Goal: Task Accomplishment & Management: Manage account settings

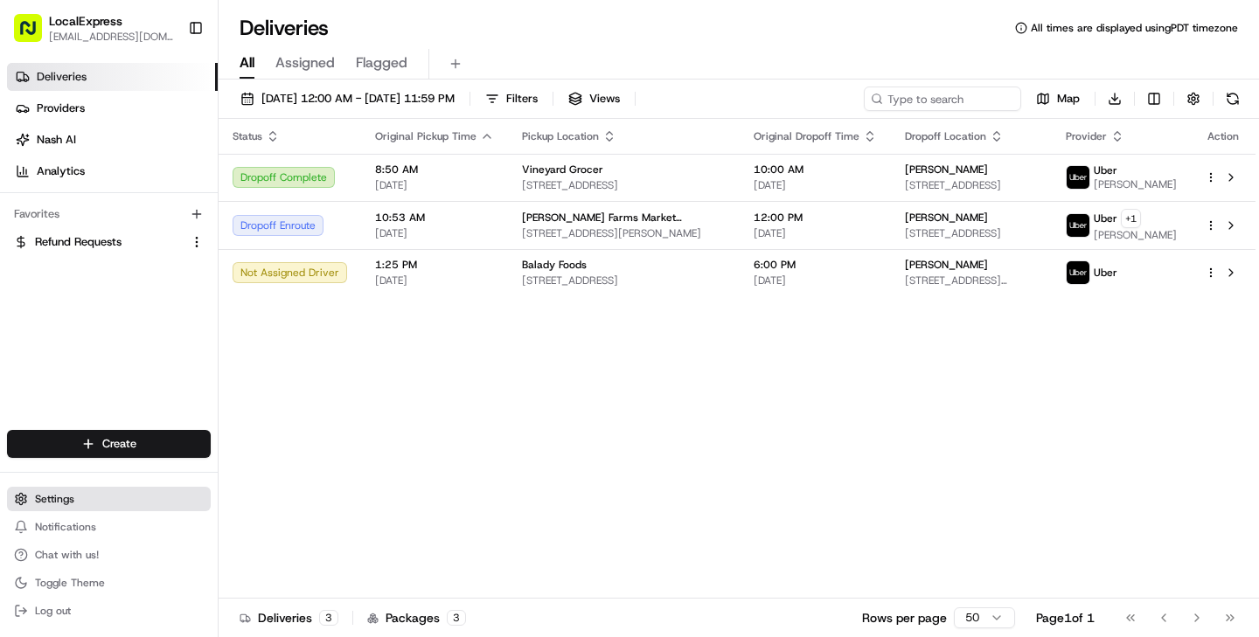
click at [59, 500] on span "Settings" at bounding box center [54, 499] width 39 height 14
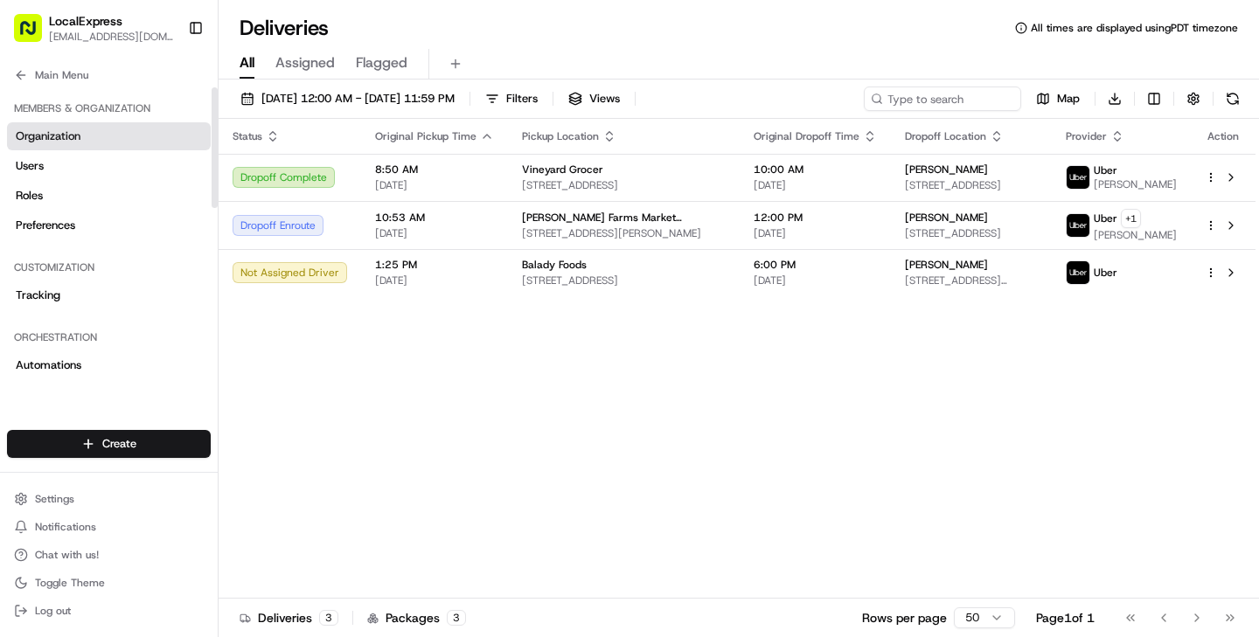
click at [61, 138] on span "Organization" at bounding box center [48, 136] width 65 height 16
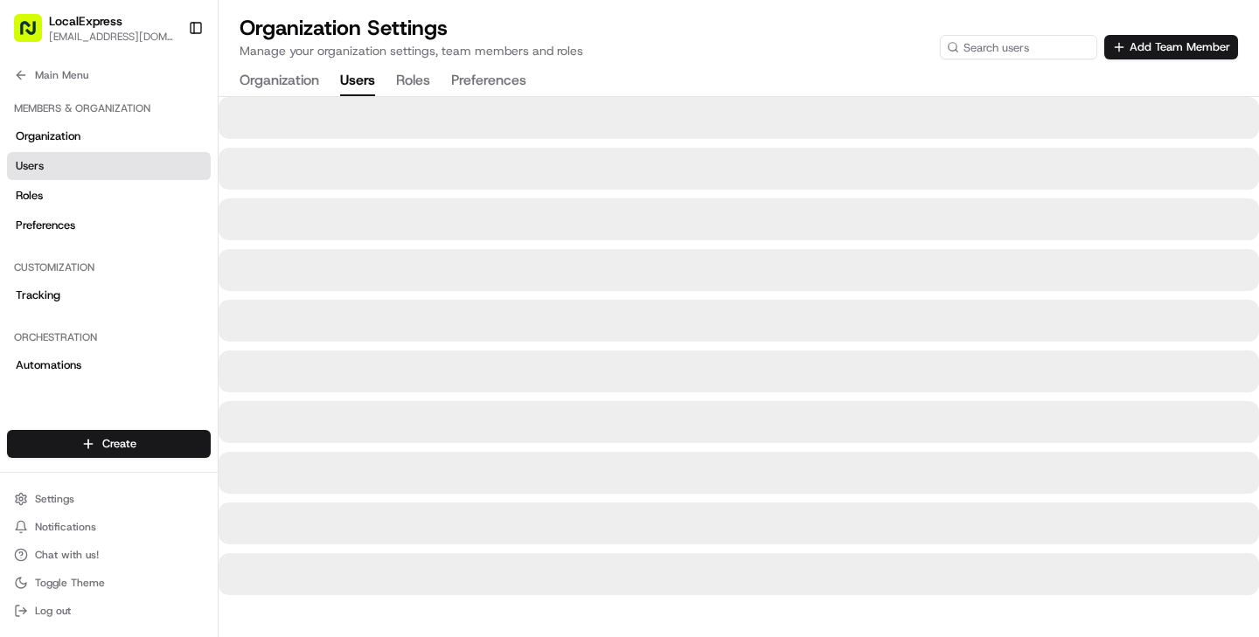
click at [368, 82] on button "Users" at bounding box center [357, 81] width 35 height 30
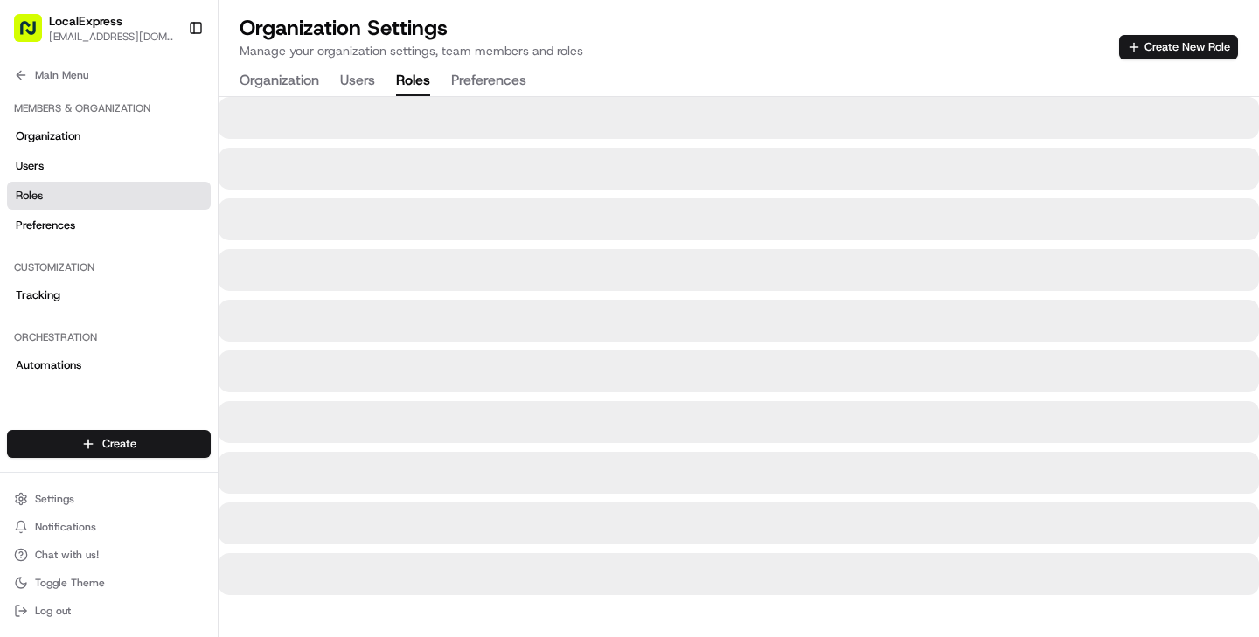
click at [413, 85] on button "Roles" at bounding box center [413, 81] width 34 height 30
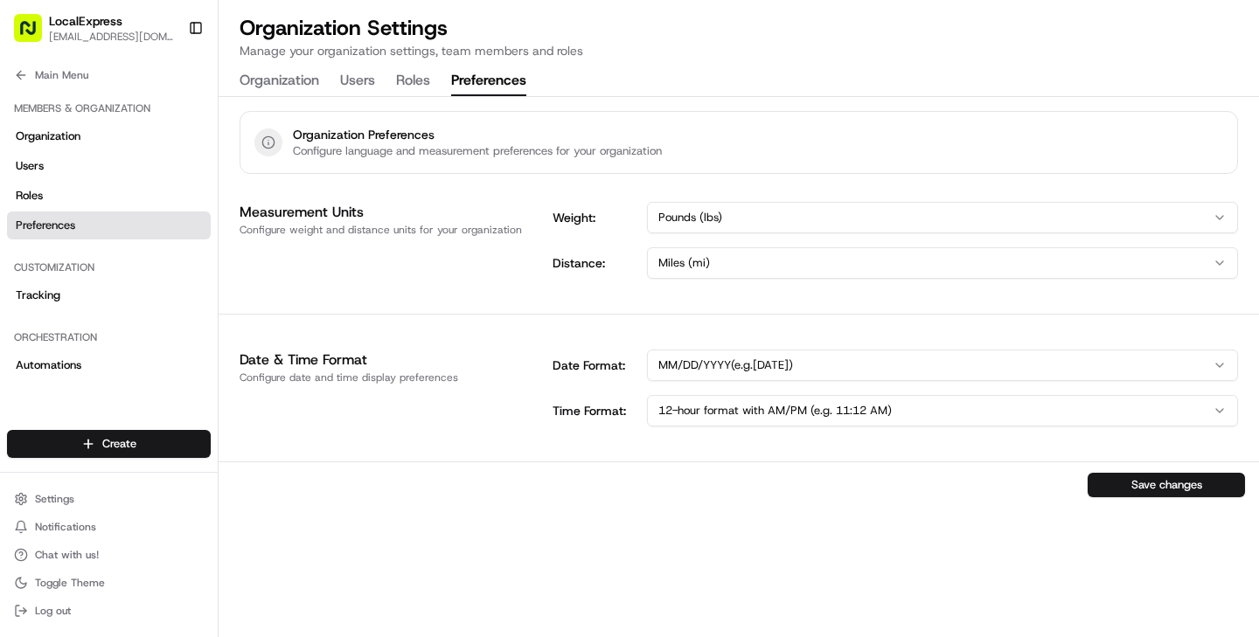
click at [479, 81] on button "Preferences" at bounding box center [488, 81] width 75 height 30
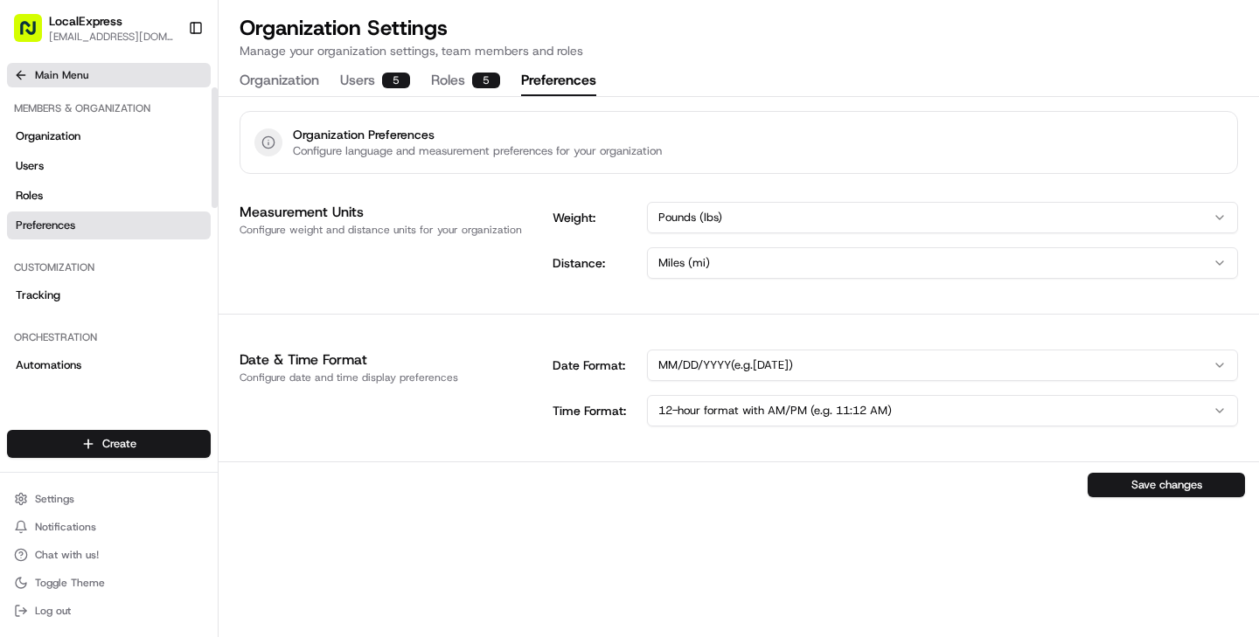
click at [54, 67] on button "Main Menu" at bounding box center [109, 75] width 204 height 24
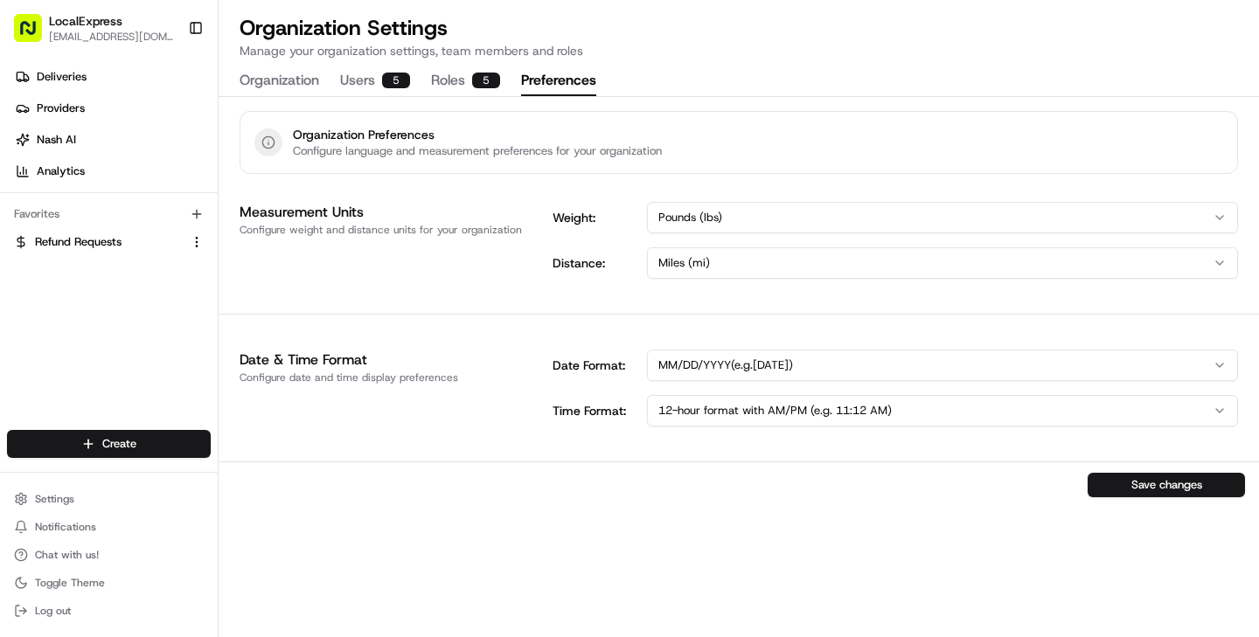
click at [114, 26] on span "LocalExpress" at bounding box center [85, 20] width 73 height 17
click at [202, 30] on button "Toggle Sidebar" at bounding box center [196, 28] width 30 height 30
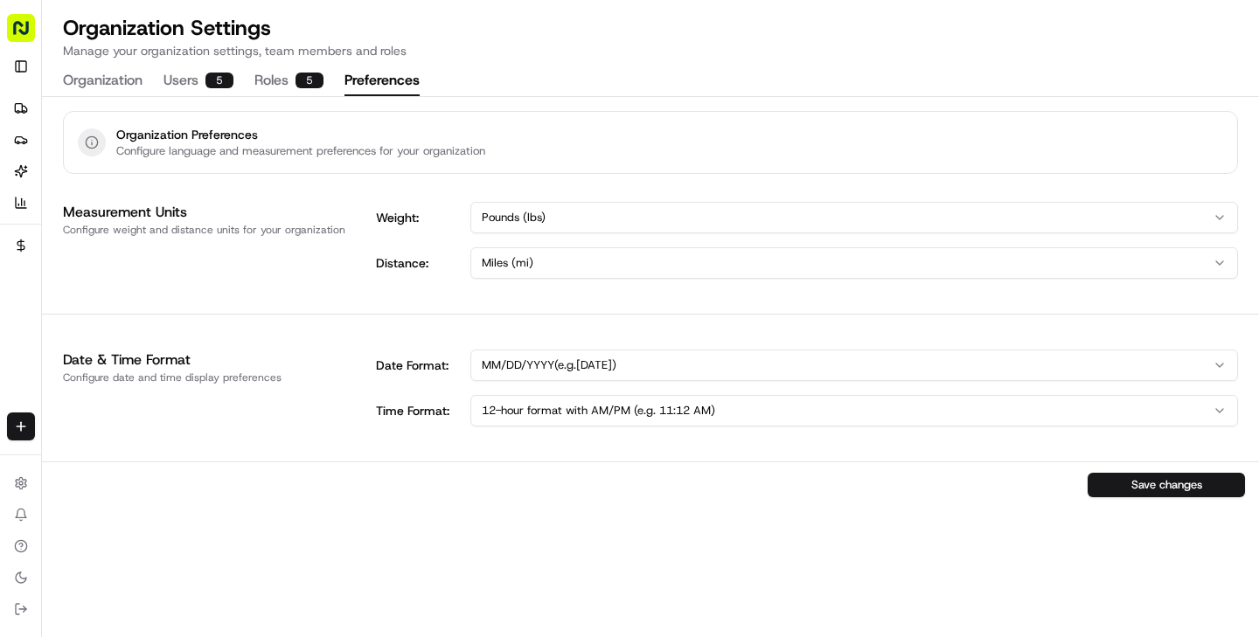
click at [24, 38] on rect "button" at bounding box center [21, 28] width 28 height 28
click at [24, 60] on button "Toggle Sidebar" at bounding box center [21, 66] width 28 height 28
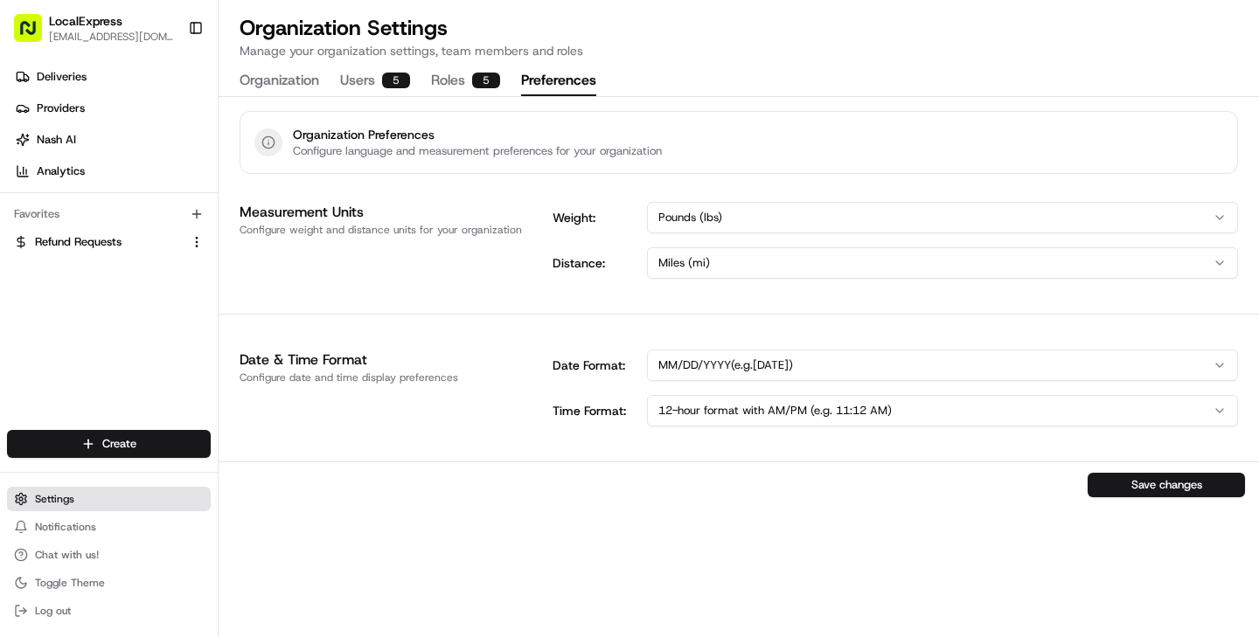
click at [110, 498] on button "Settings" at bounding box center [109, 499] width 204 height 24
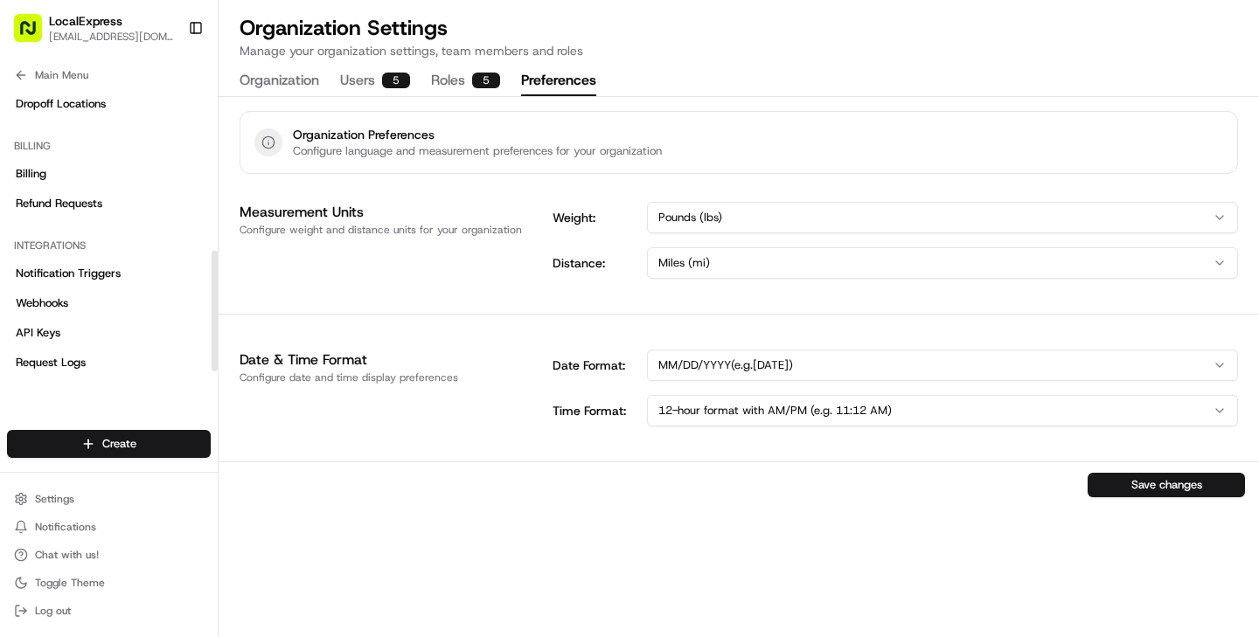
scroll to position [390, 0]
click at [43, 173] on span "Billing" at bounding box center [31, 175] width 31 height 16
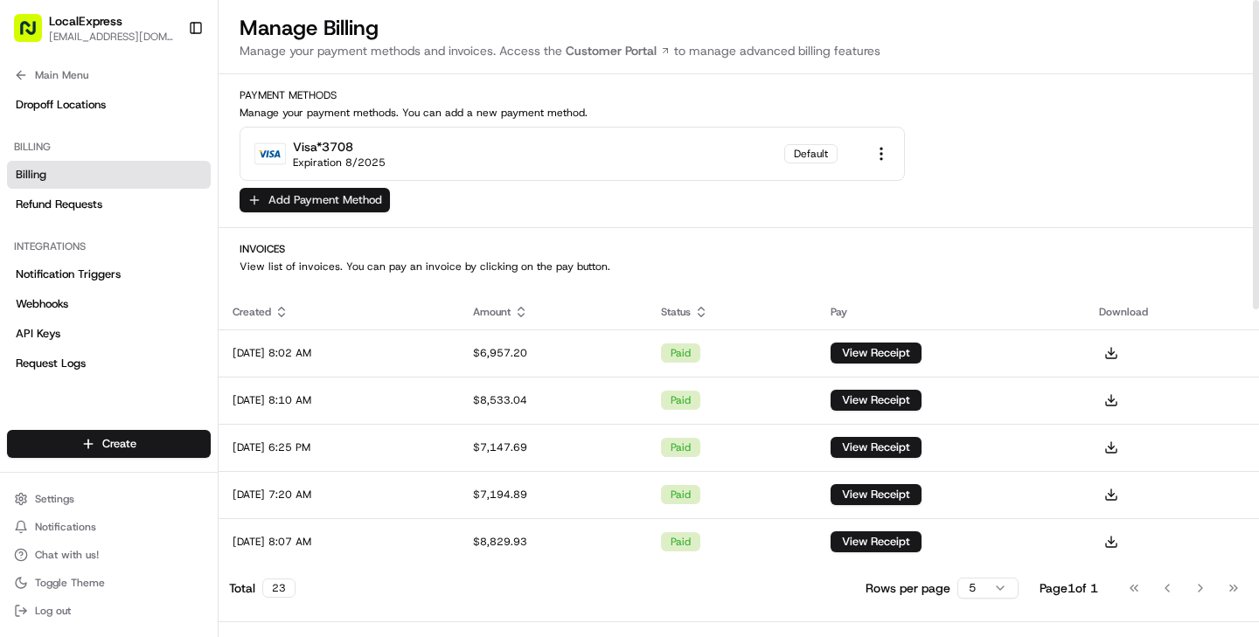
click at [320, 200] on button "Add Payment Method" at bounding box center [314, 200] width 150 height 24
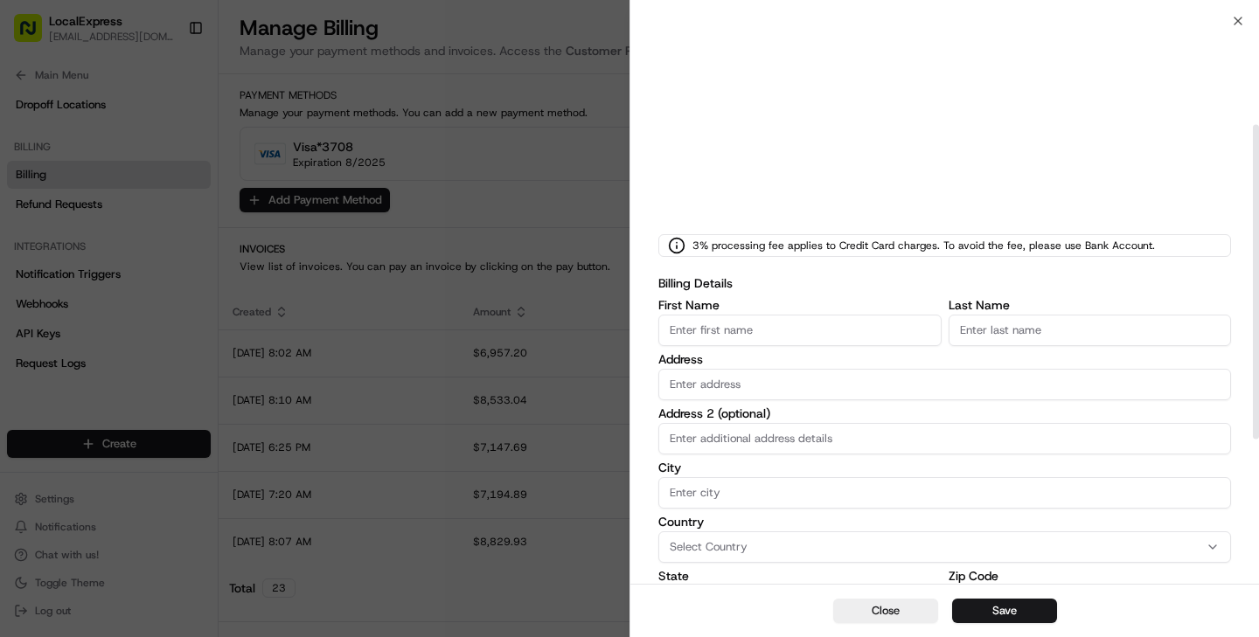
scroll to position [193, 0]
type input "Bagrat"
type input "Safaryan"
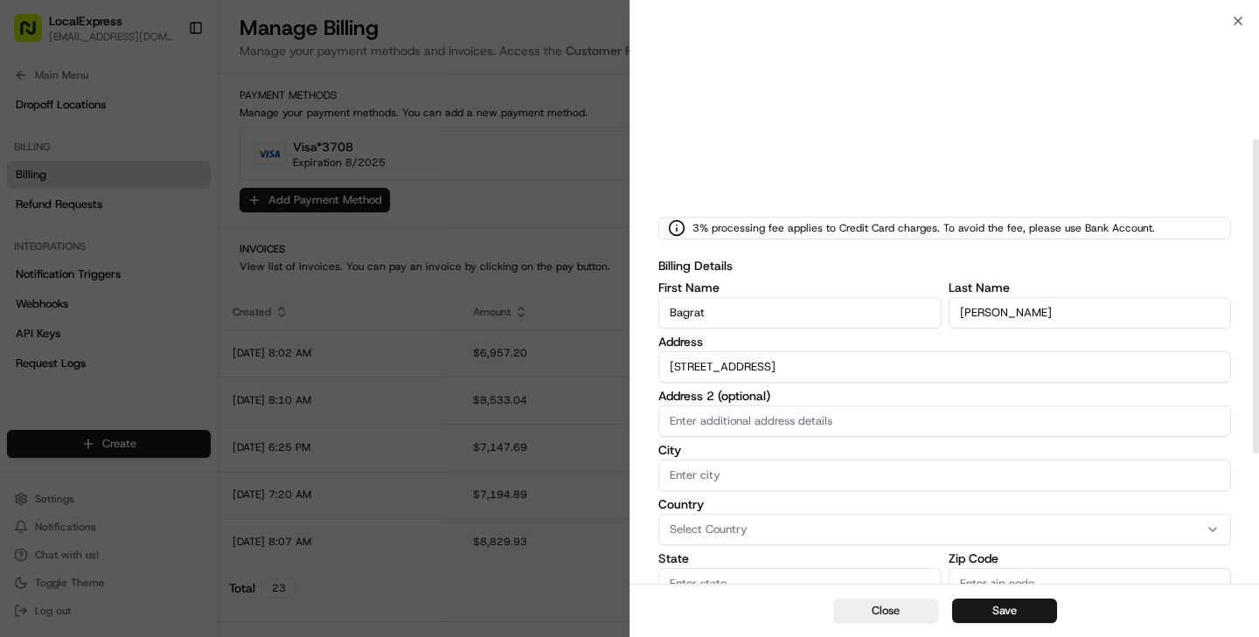
scroll to position [212, 0]
type input "600 N. Brand blvd"
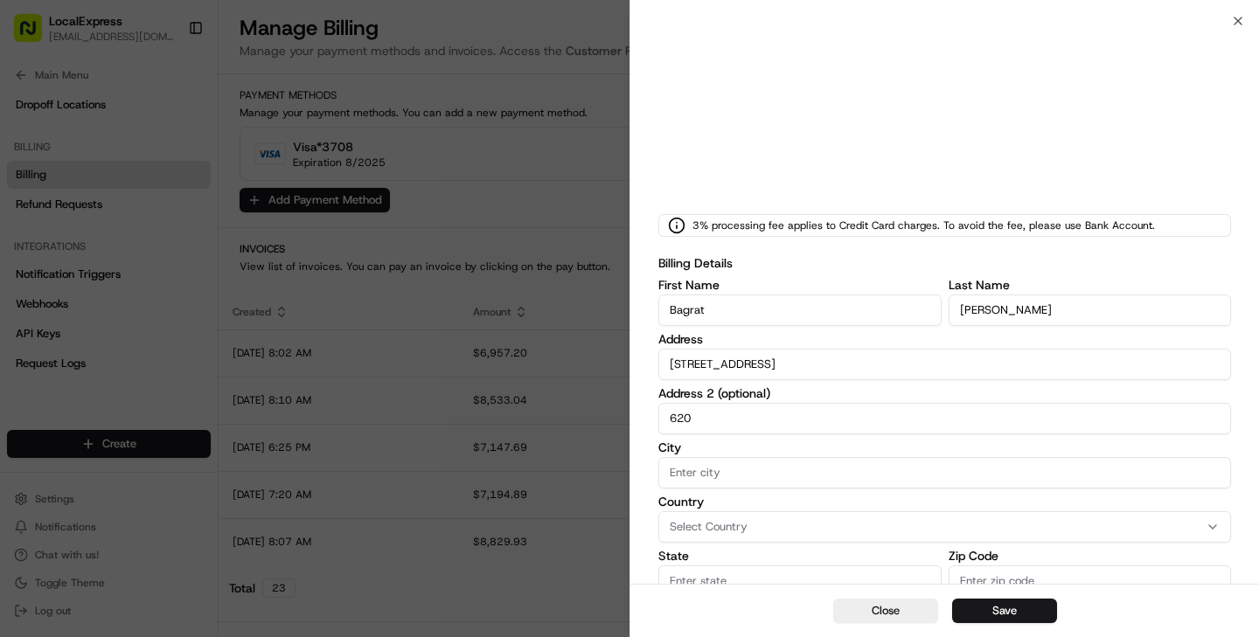
type input "620"
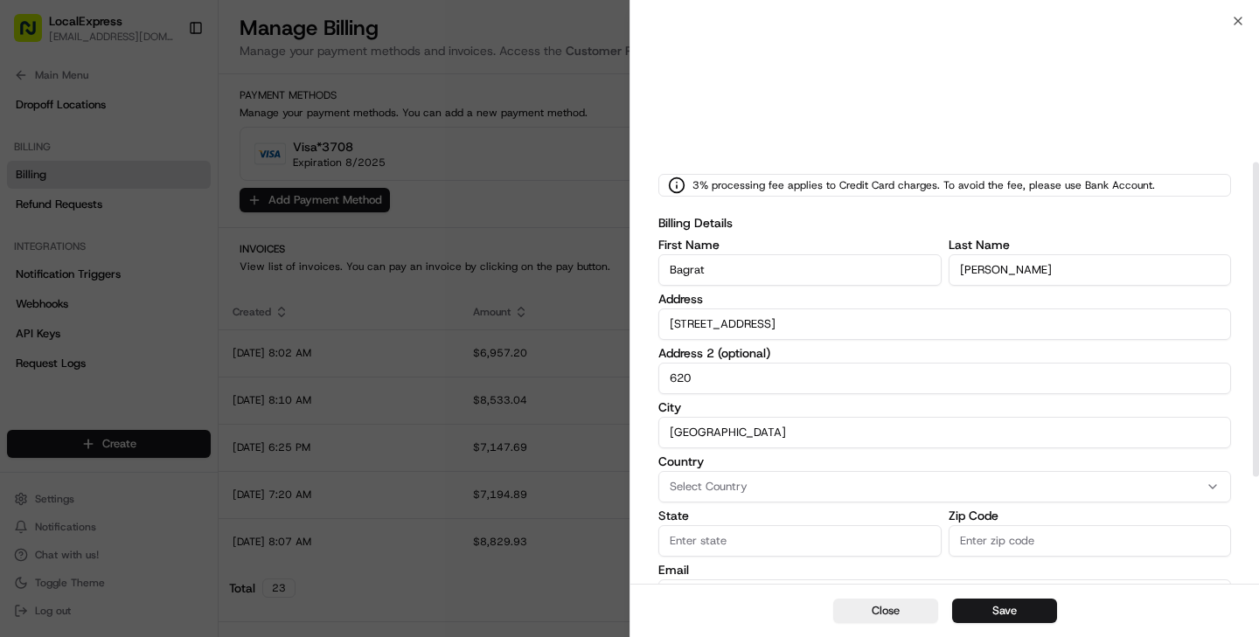
scroll to position [253, 0]
type input "Glendale"
click at [883, 478] on div "Select Country" at bounding box center [944, 486] width 564 height 16
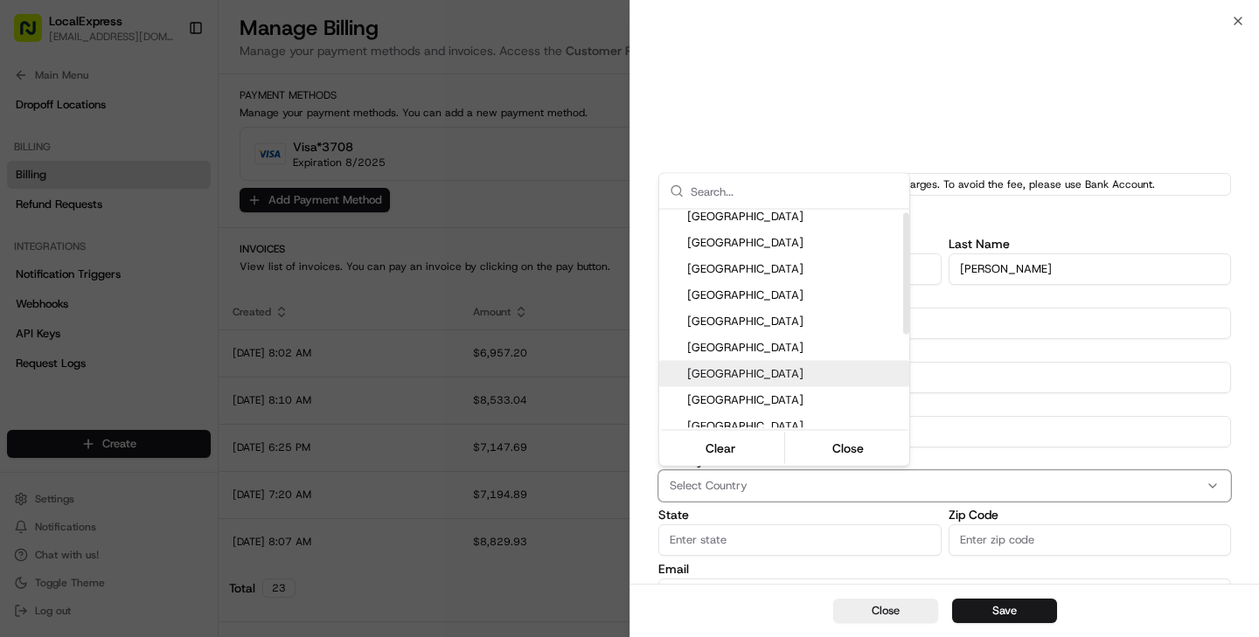
scroll to position [0, 0]
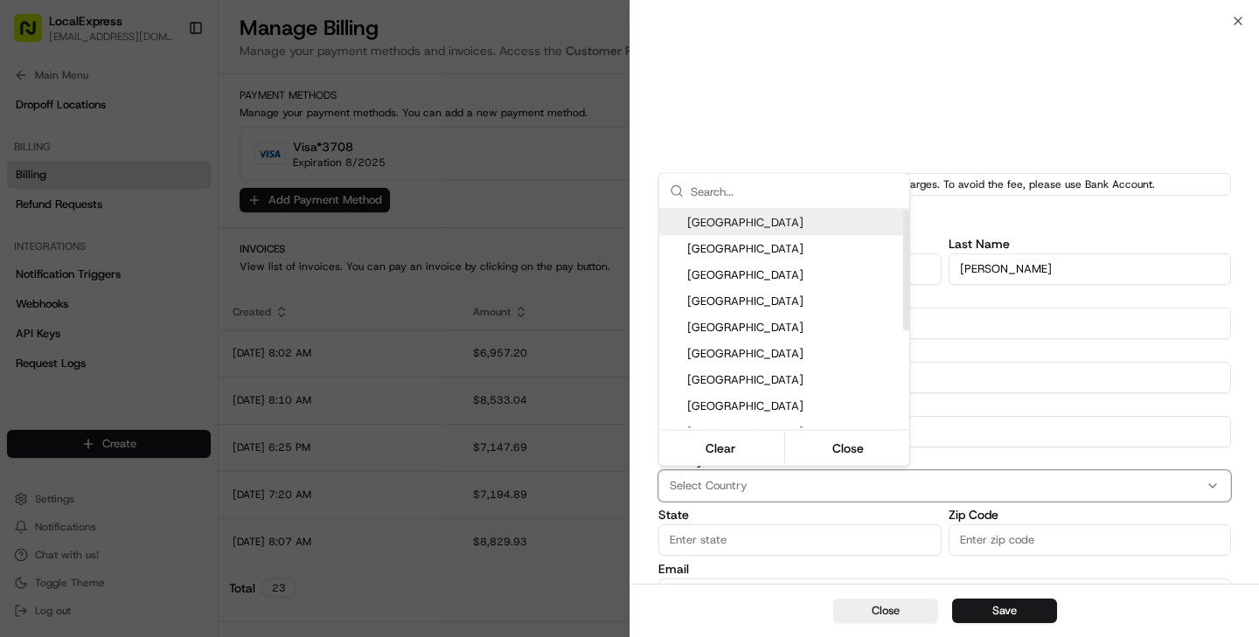
click at [762, 225] on span "United States" at bounding box center [794, 223] width 215 height 16
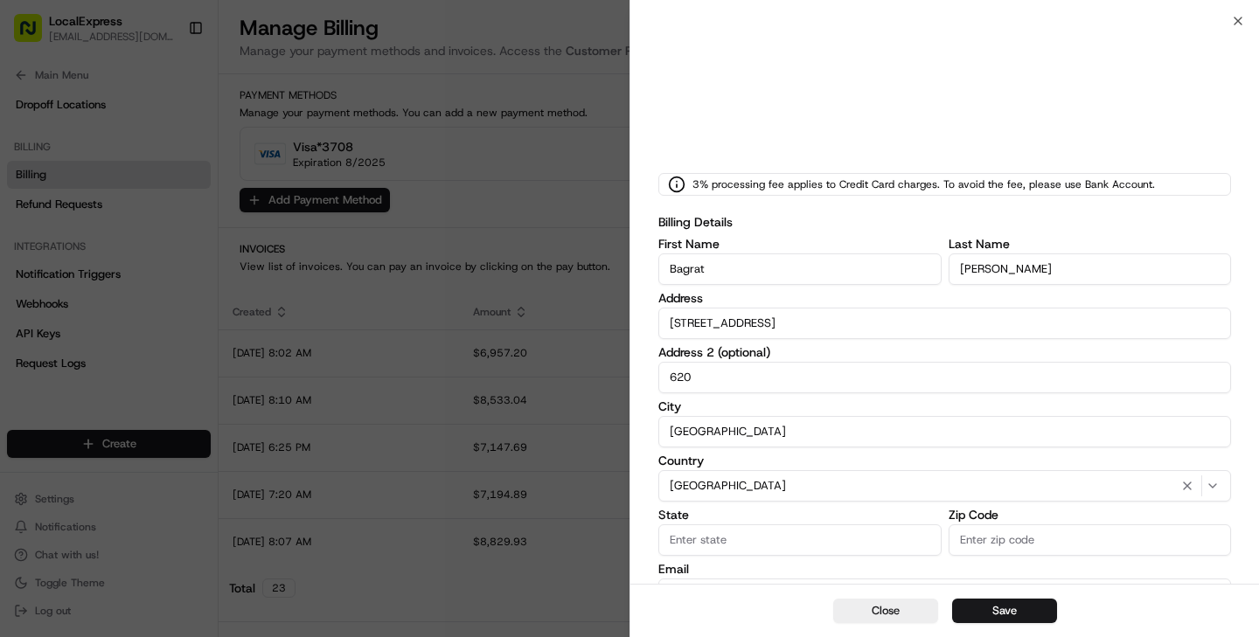
click at [807, 517] on body "LocalExpress davidt@localexpress.io Toggle Sidebar Deliveries Providers Nash AI…" at bounding box center [629, 318] width 1259 height 637
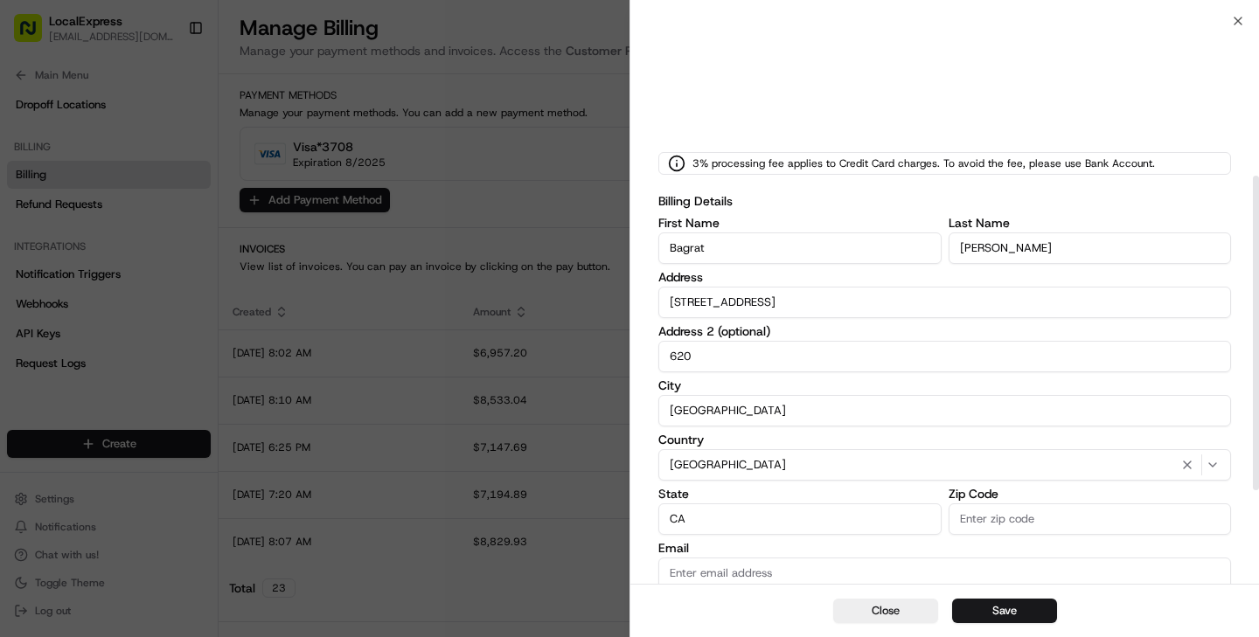
scroll to position [277, 0]
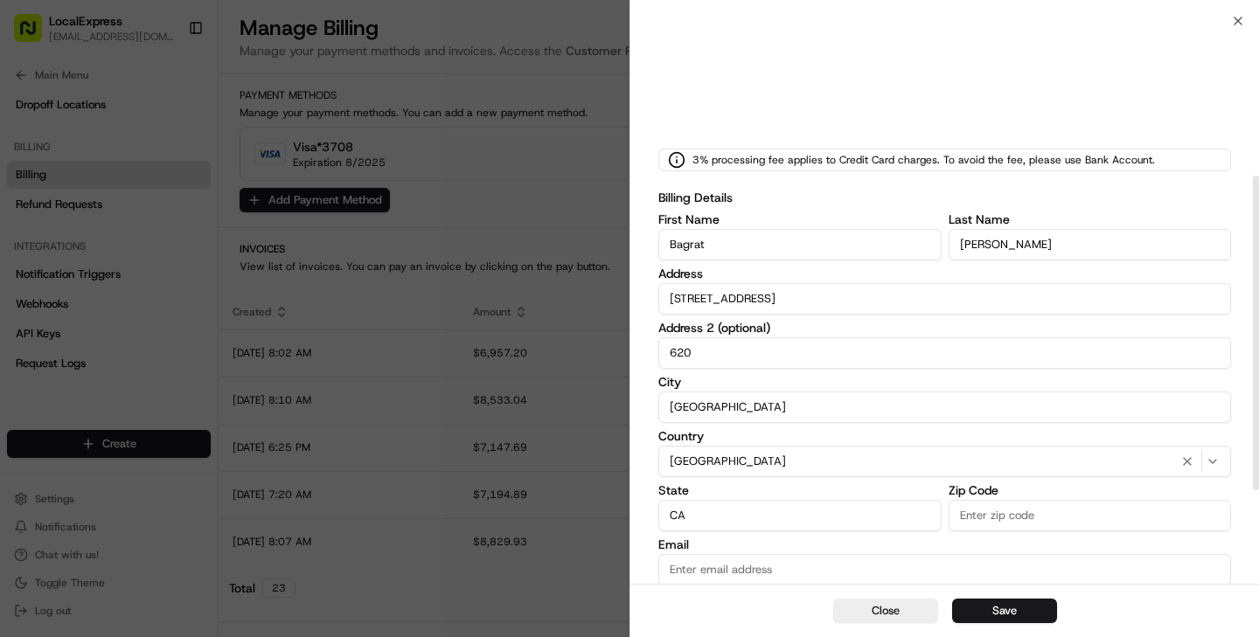
type input "CA"
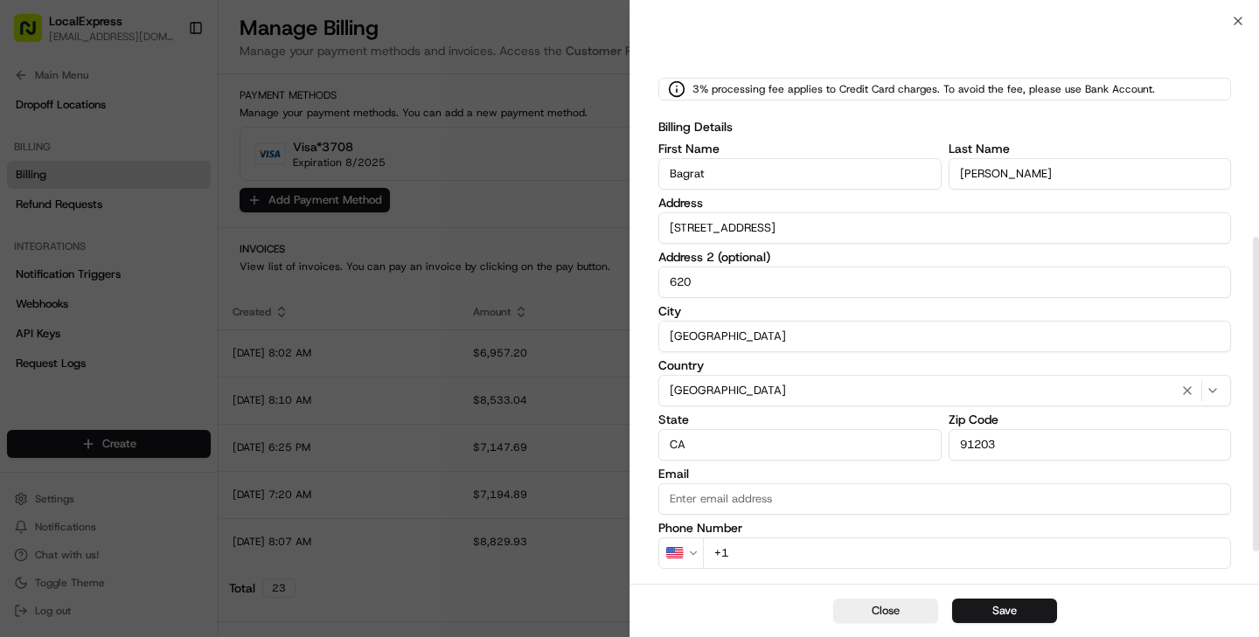
scroll to position [432, 0]
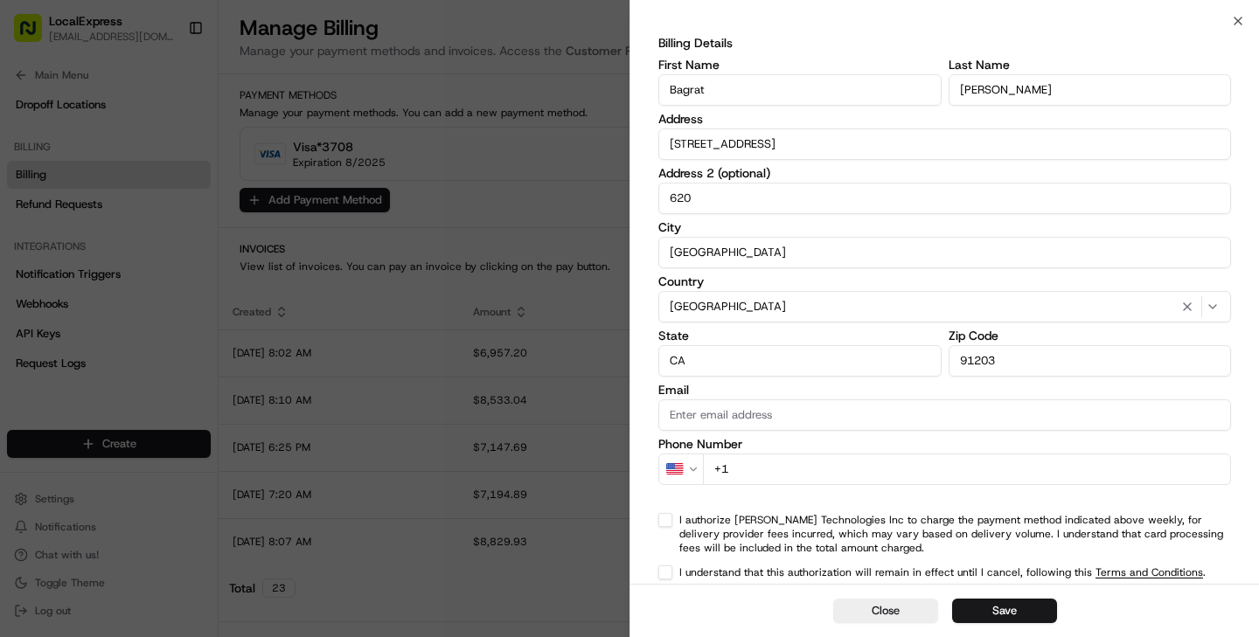
type input "91203"
type input "veronikab@localexpress.io"
click at [814, 468] on input "+1" at bounding box center [967, 469] width 528 height 31
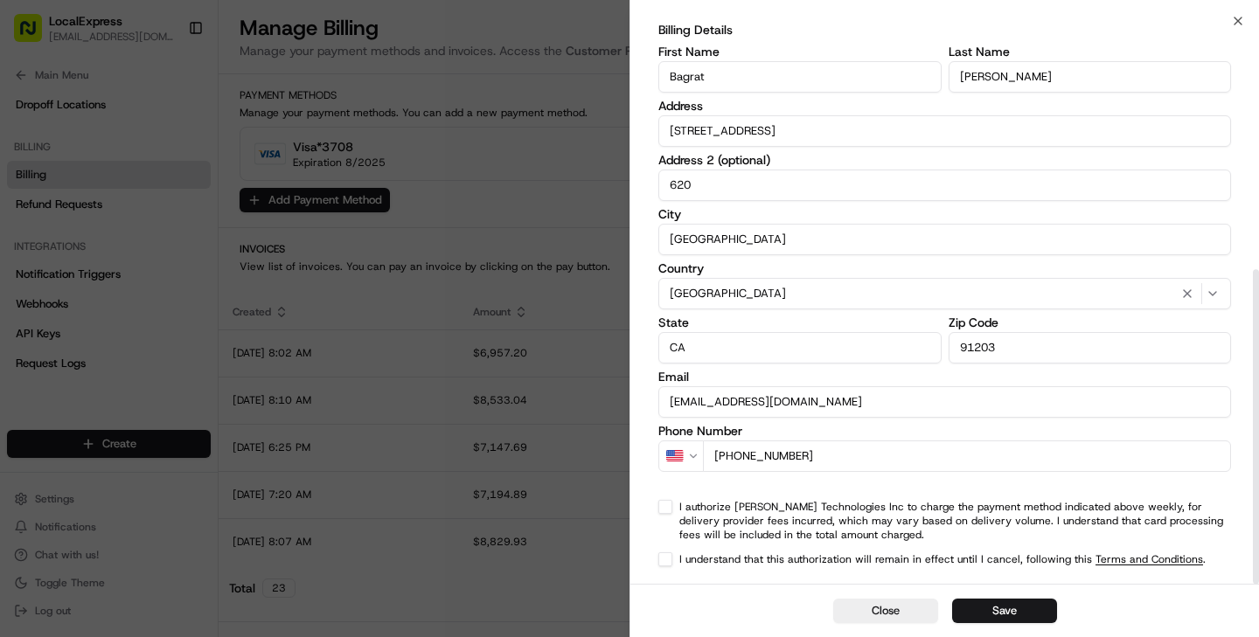
scroll to position [445, 0]
type input "+1 818 405 9777"
click at [660, 503] on button "I authorize Nash Technologies Inc to charge the payment method indicated above …" at bounding box center [665, 507] width 14 height 14
click at [665, 558] on button "I understand that this authorization will remain in effect until I cancel, foll…" at bounding box center [665, 559] width 14 height 14
click at [1018, 614] on button "Save" at bounding box center [1004, 611] width 105 height 24
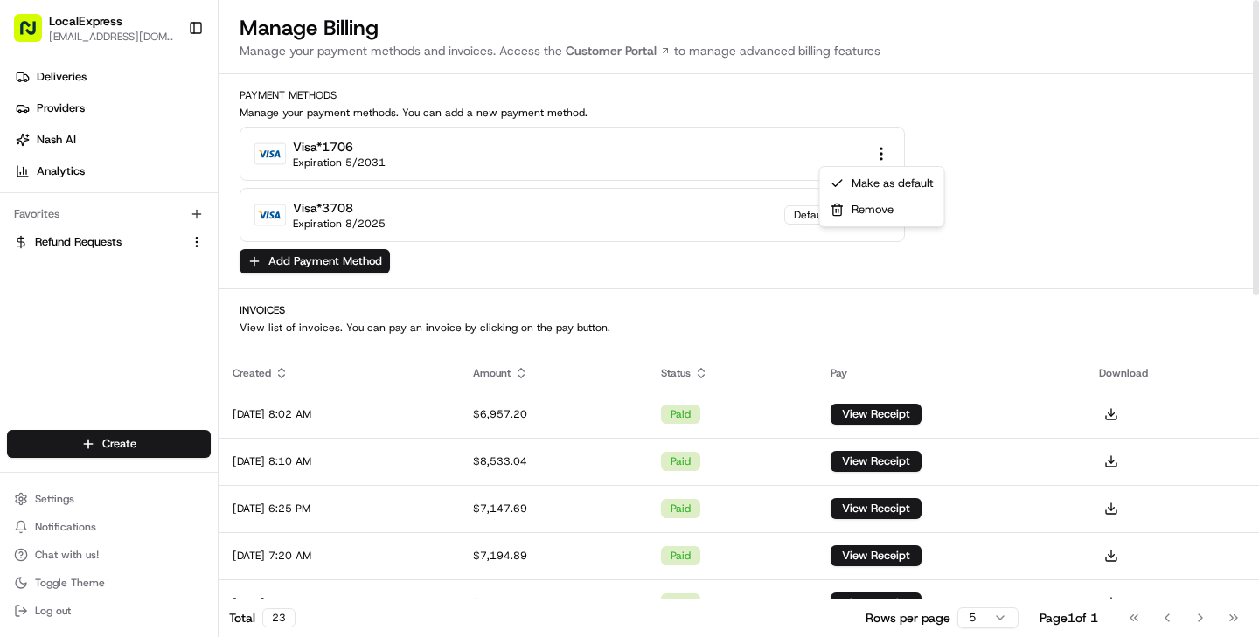
click at [884, 156] on html "LocalExpress [EMAIL_ADDRESS][DOMAIN_NAME] Toggle Sidebar Deliveries Providers […" at bounding box center [629, 318] width 1259 height 637
click at [874, 183] on div "Make as default" at bounding box center [881, 183] width 117 height 26
